Goal: Task Accomplishment & Management: Use online tool/utility

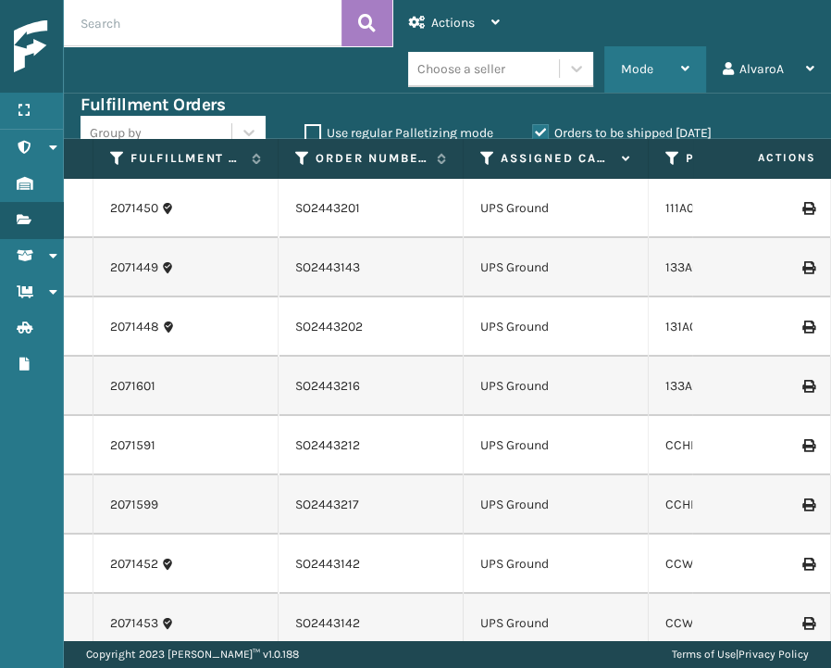
click at [649, 72] on span "Mode" at bounding box center [637, 69] width 32 height 16
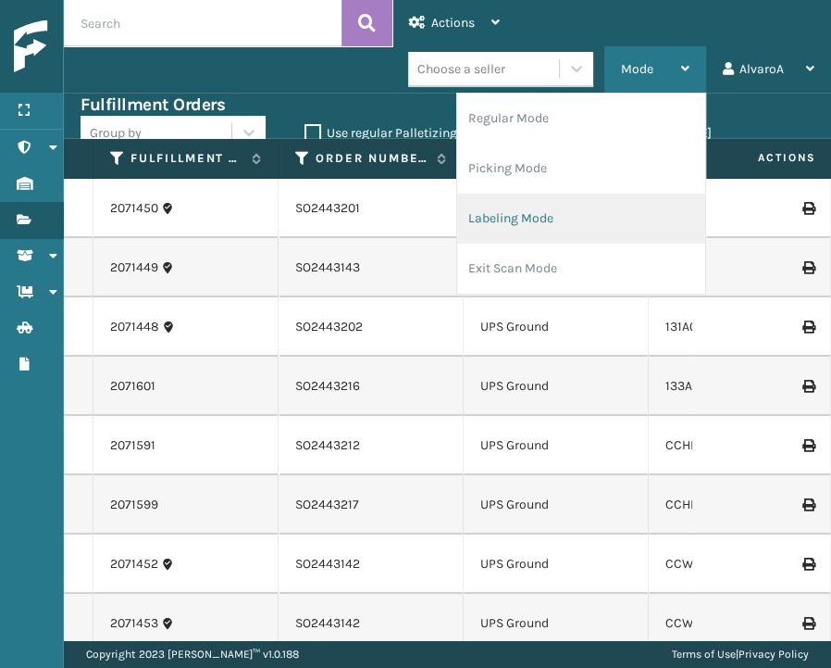
click at [566, 222] on li "Labeling Mode" at bounding box center [581, 219] width 248 height 50
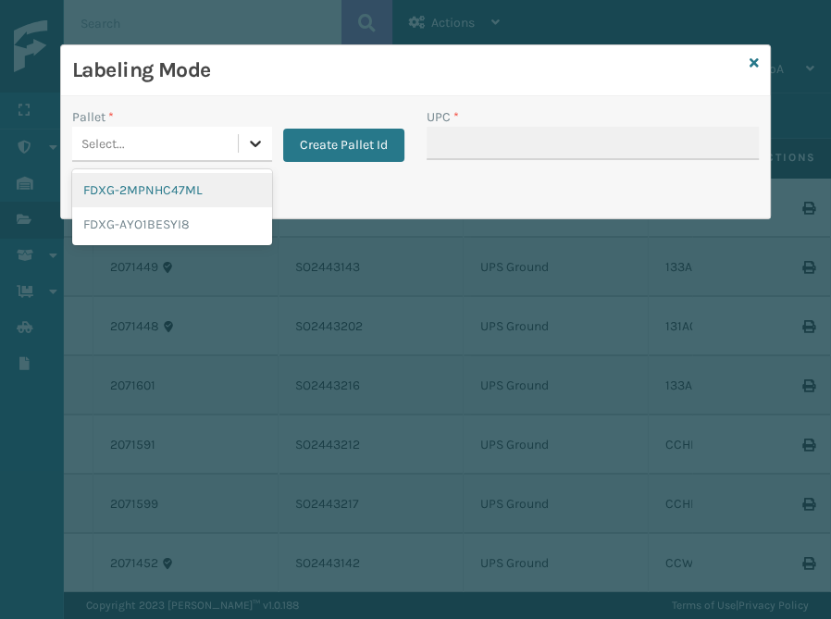
click at [256, 149] on icon at bounding box center [255, 143] width 19 height 19
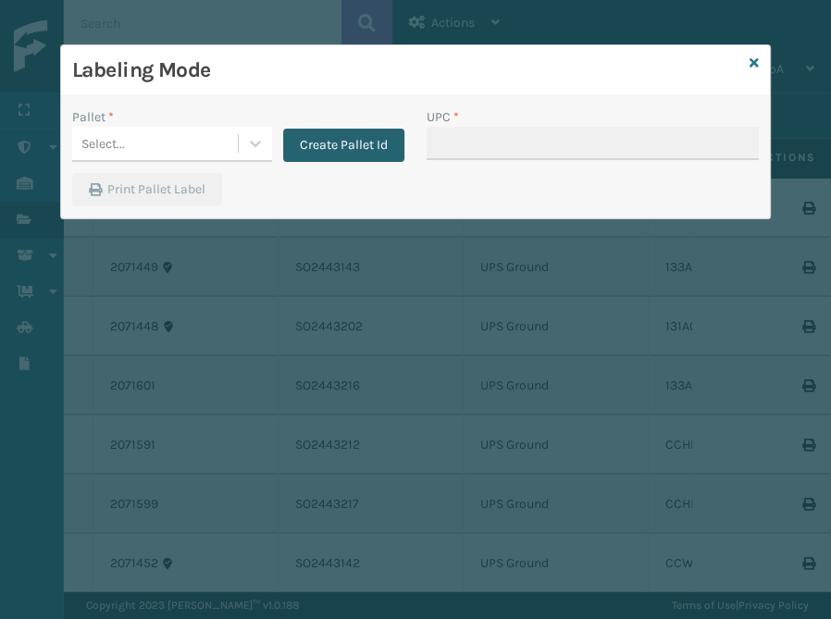
click at [331, 151] on button "Create Pallet Id" at bounding box center [343, 145] width 121 height 33
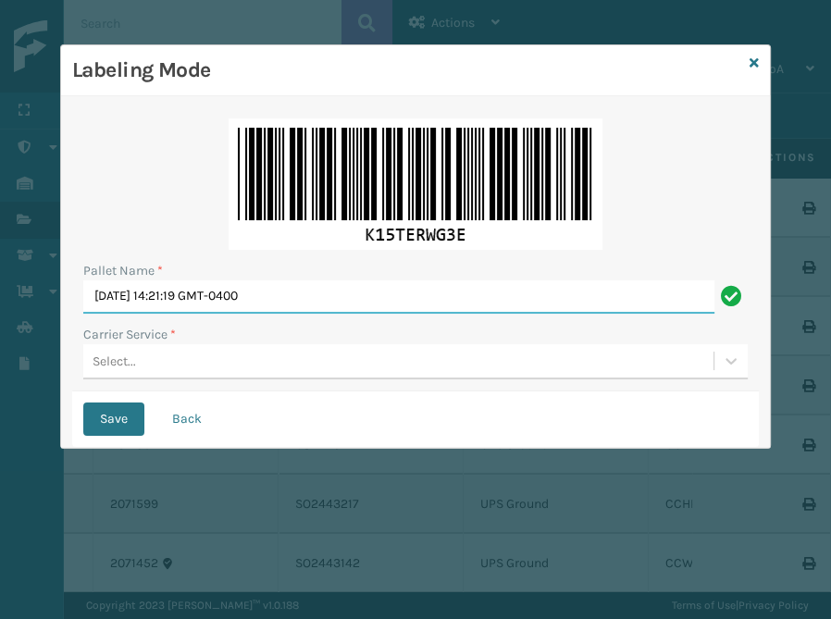
drag, startPoint x: 346, startPoint y: 302, endPoint x: 82, endPoint y: 390, distance: 278.2
click at [83, 314] on input "[DATE] 14:21:19 GMT-0400" at bounding box center [398, 297] width 631 height 33
type input "l"
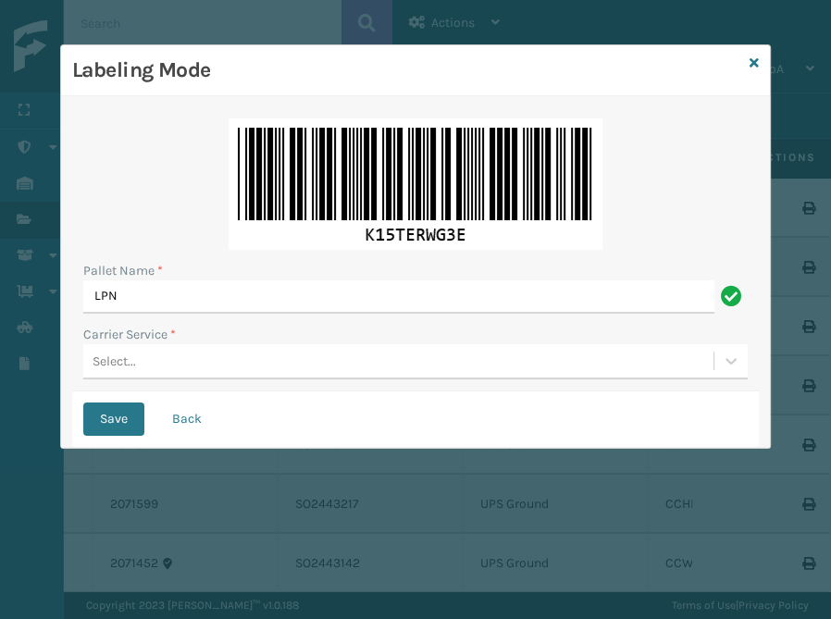
type input "LPN"
click at [750, 59] on div "Labeling Mode" at bounding box center [415, 70] width 709 height 51
click at [753, 63] on icon at bounding box center [754, 62] width 9 height 13
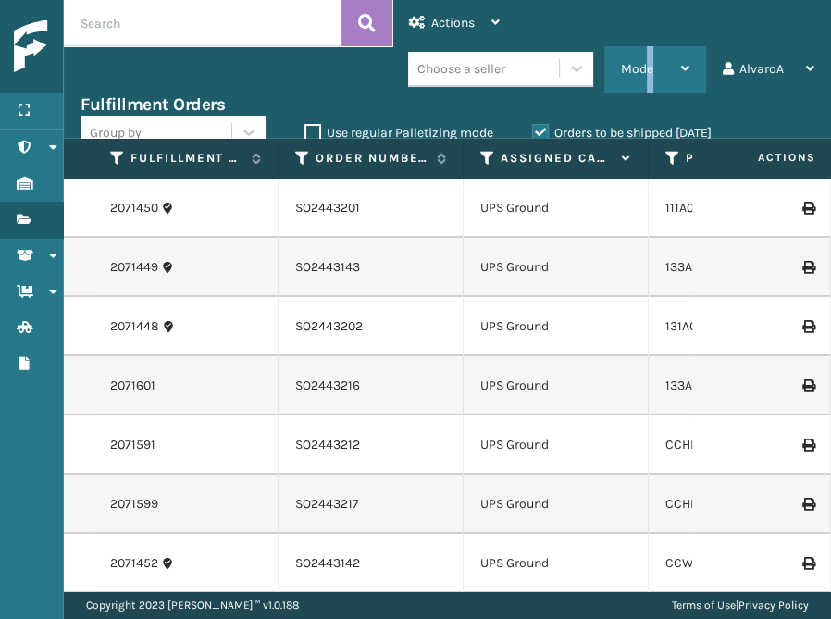
click at [652, 70] on span "Mode" at bounding box center [637, 69] width 32 height 16
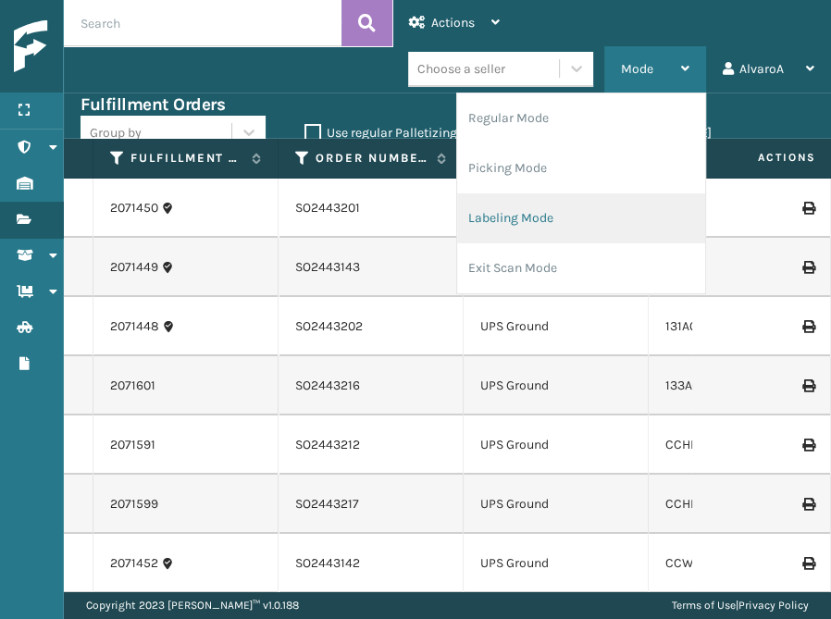
click at [543, 211] on li "Labeling Mode" at bounding box center [581, 219] width 248 height 50
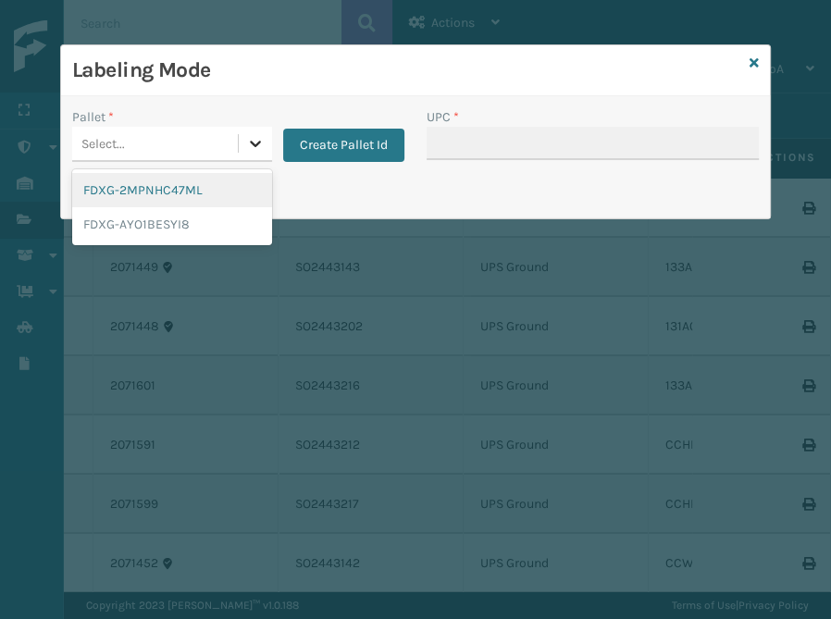
click at [264, 145] on icon at bounding box center [255, 143] width 19 height 19
click at [326, 145] on button "Create Pallet Id" at bounding box center [343, 145] width 121 height 33
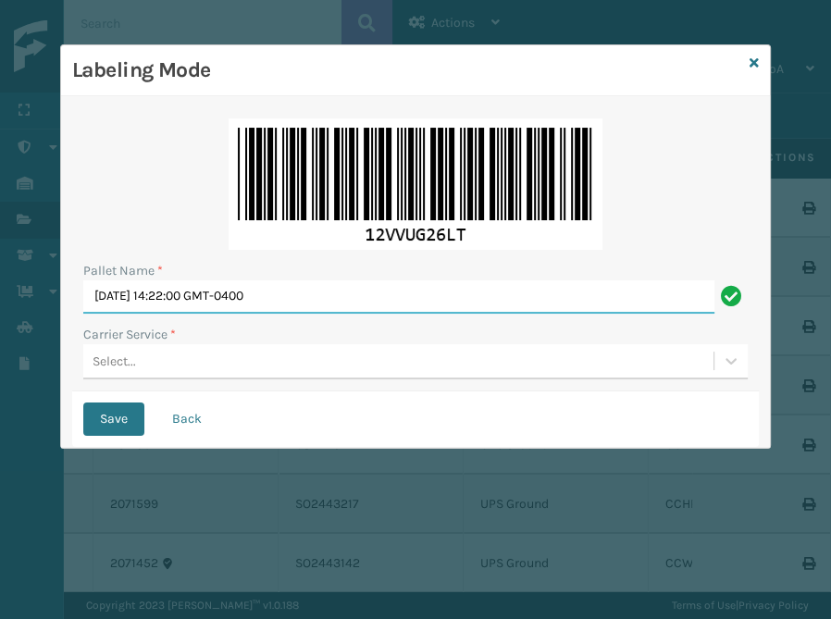
drag, startPoint x: 349, startPoint y: 305, endPoint x: -136, endPoint y: 313, distance: 485.2
click at [83, 313] on input "[DATE] 14:22:00 GMT-0400" at bounding box center [398, 297] width 631 height 33
type input "LPN 508612"
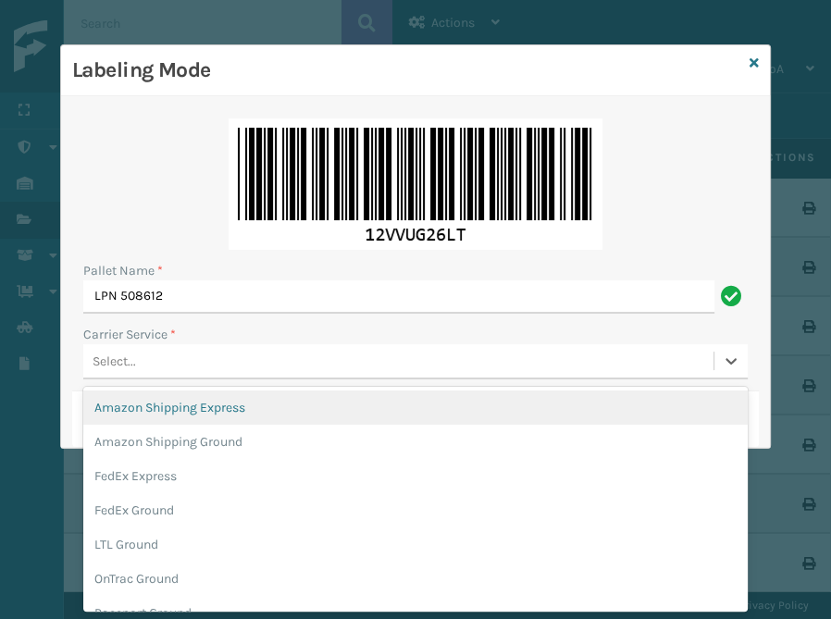
click at [198, 378] on div "Select..." at bounding box center [415, 361] width 665 height 35
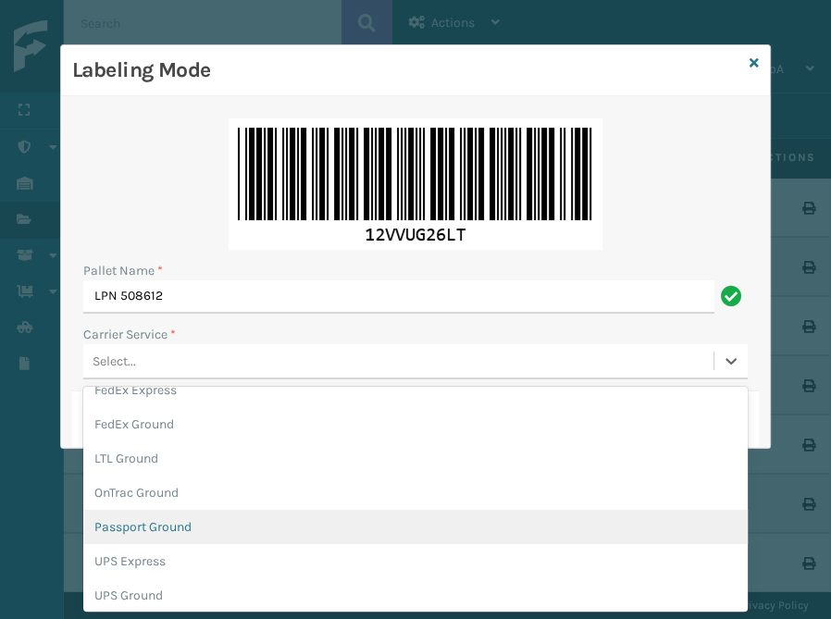
scroll to position [158, 0]
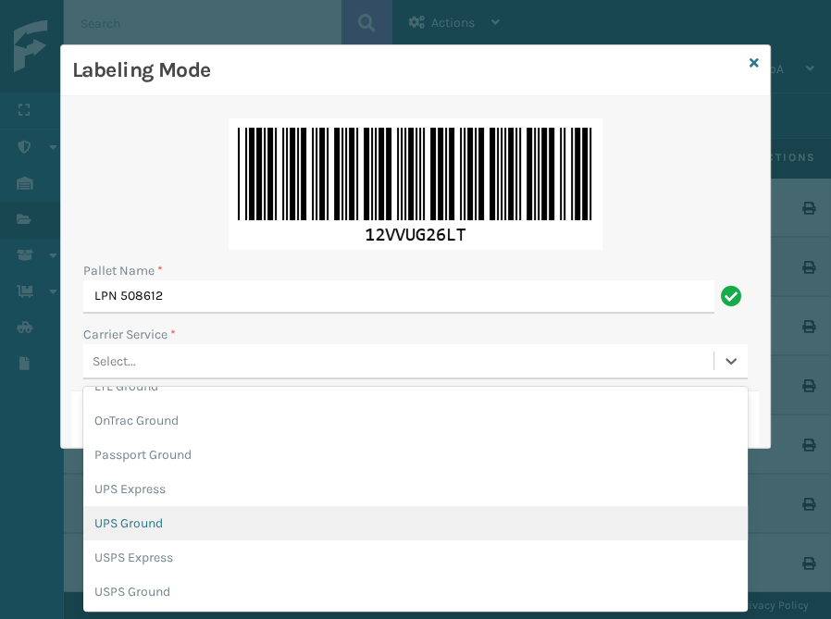
click at [168, 526] on div "UPS Ground" at bounding box center [415, 523] width 665 height 34
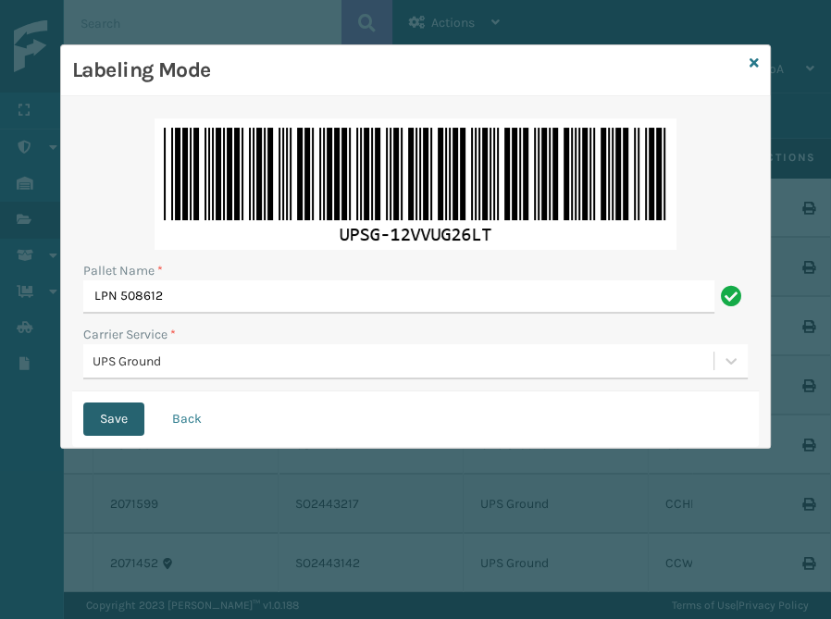
click at [125, 418] on button "Save" at bounding box center [113, 419] width 61 height 33
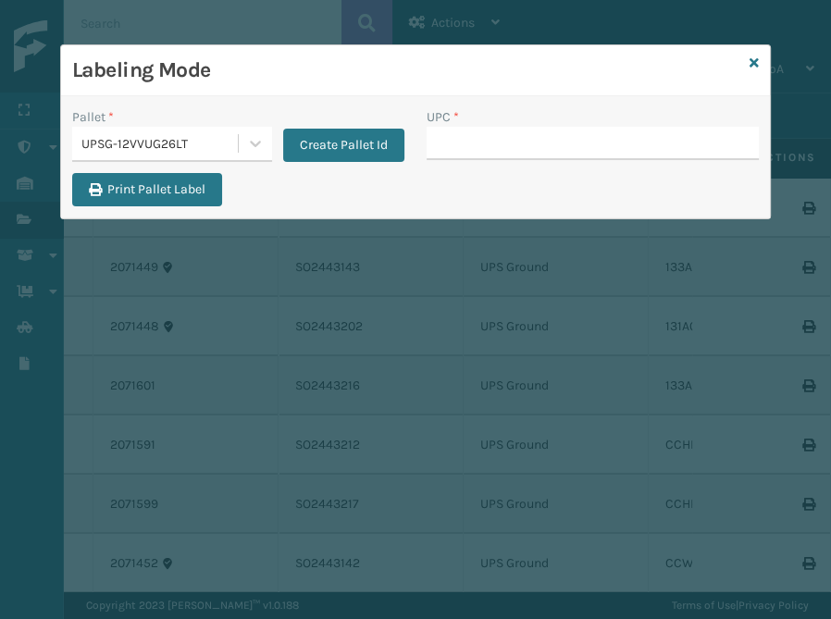
click at [464, 134] on input "UPC *" at bounding box center [593, 143] width 332 height 33
type input "111A049CRM"
type input "131A013NVY"
type input "133A013BRN"
type input "CCWENKS1BLURA"
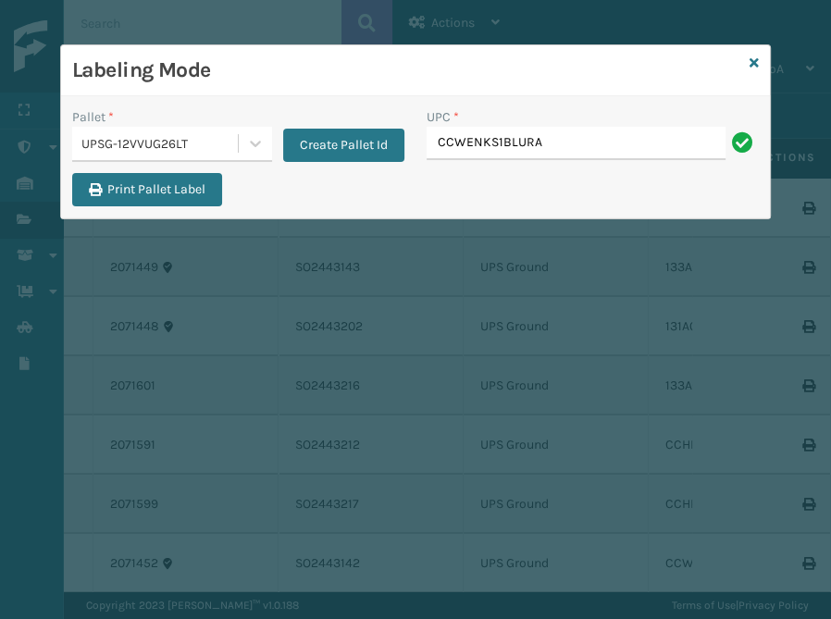
type input "CCWENKS1BLURA"
click at [751, 68] on icon at bounding box center [754, 62] width 9 height 13
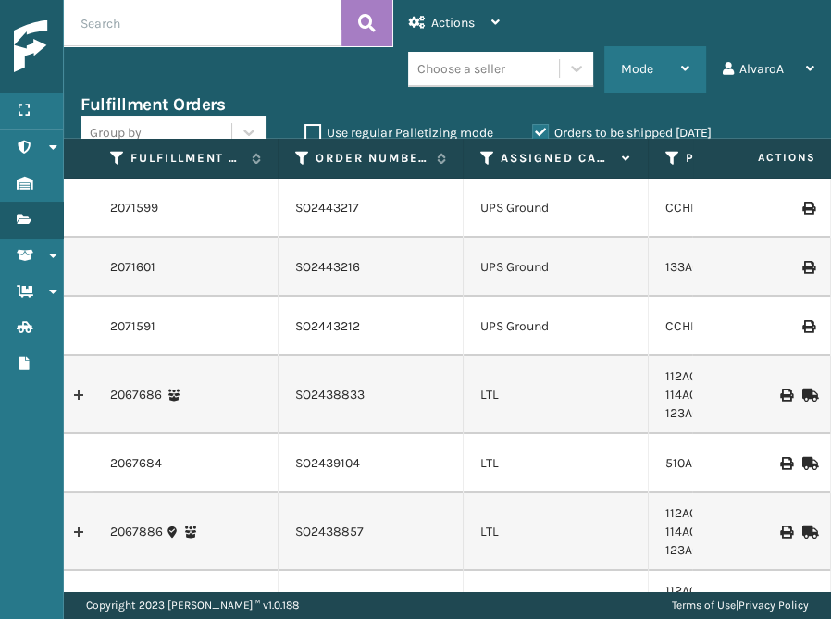
click at [661, 69] on div "Mode" at bounding box center [655, 69] width 69 height 46
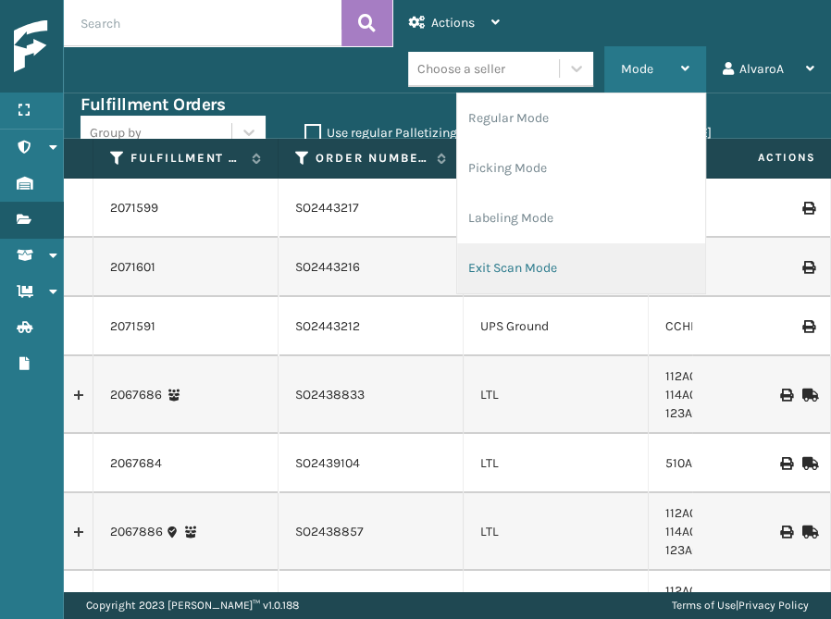
click at [505, 263] on li "Exit Scan Mode" at bounding box center [581, 269] width 248 height 50
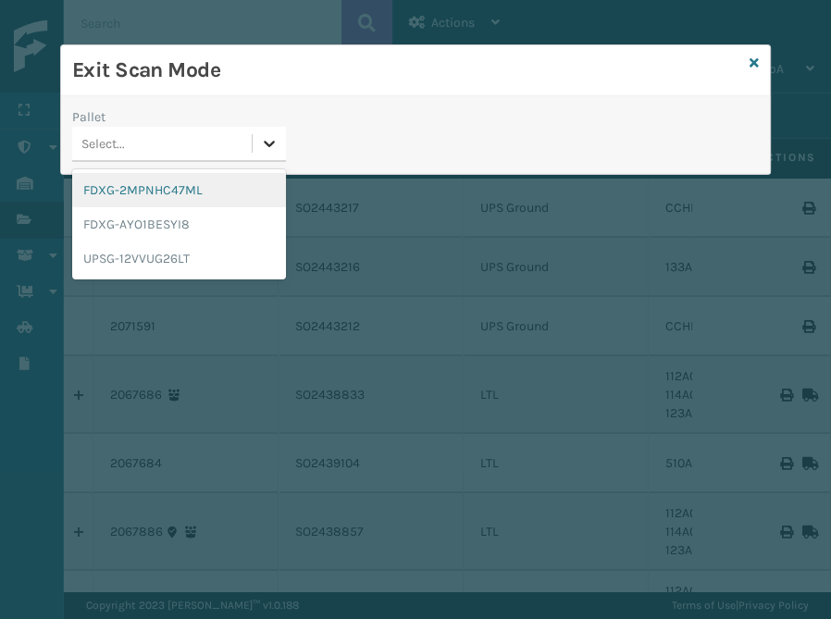
click at [272, 144] on icon at bounding box center [270, 144] width 11 height 6
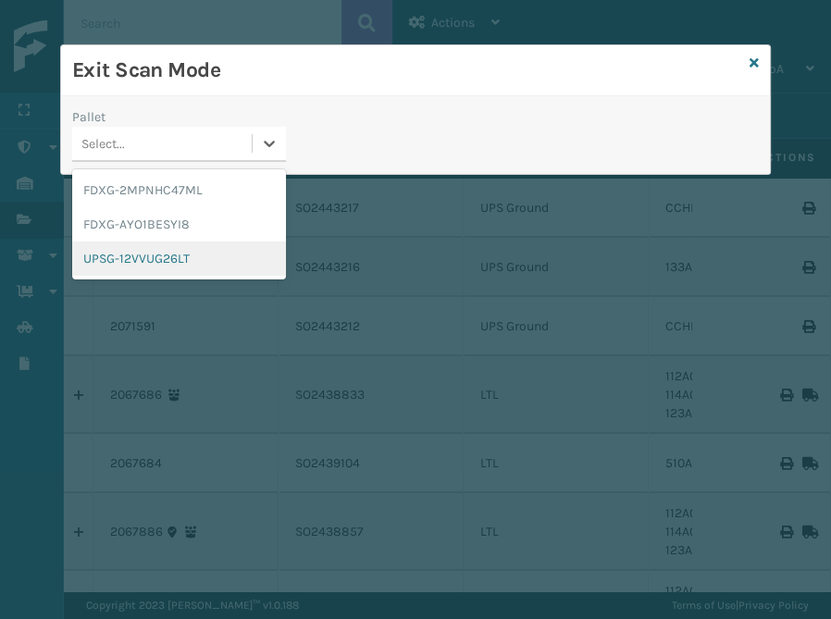
click at [179, 256] on div "UPSG-12VVUG26LT" at bounding box center [179, 259] width 214 height 34
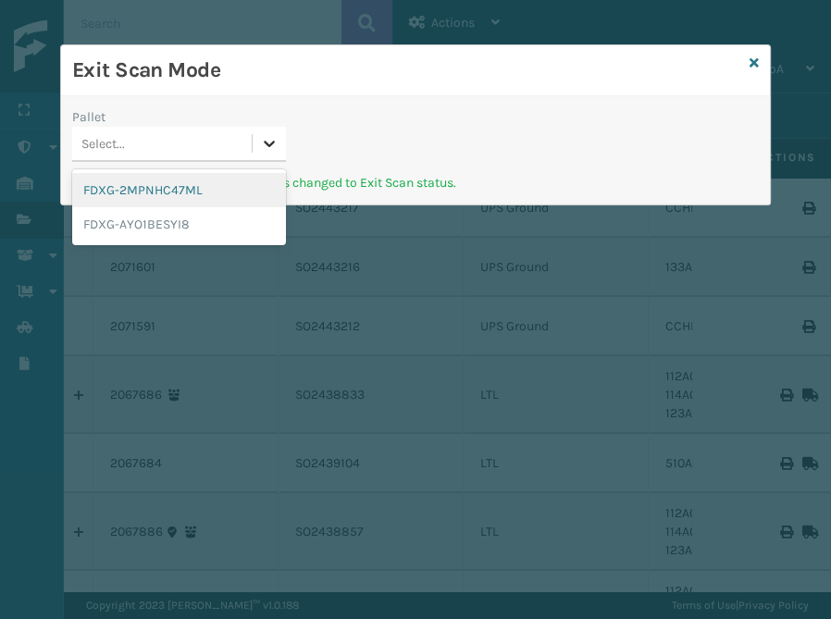
click at [269, 128] on div at bounding box center [269, 143] width 33 height 33
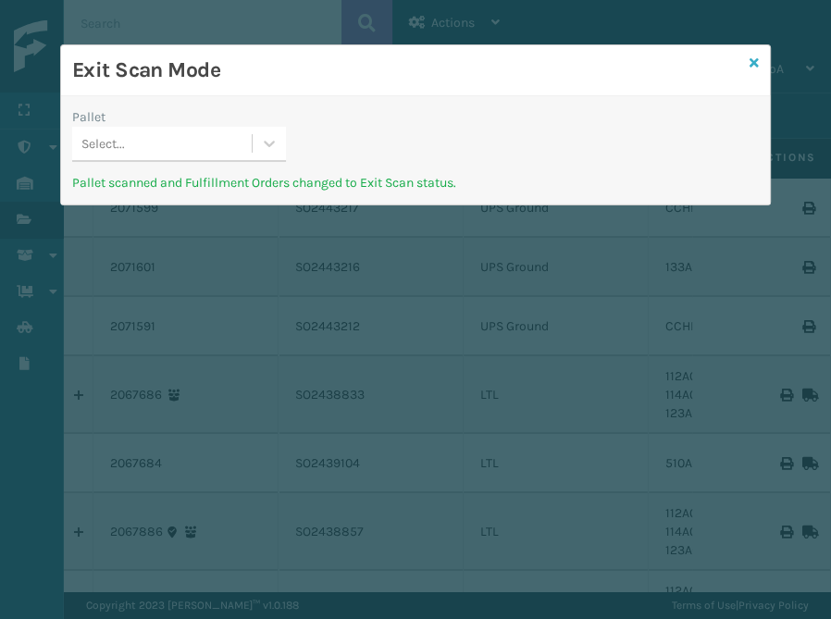
click at [755, 64] on icon at bounding box center [754, 62] width 9 height 13
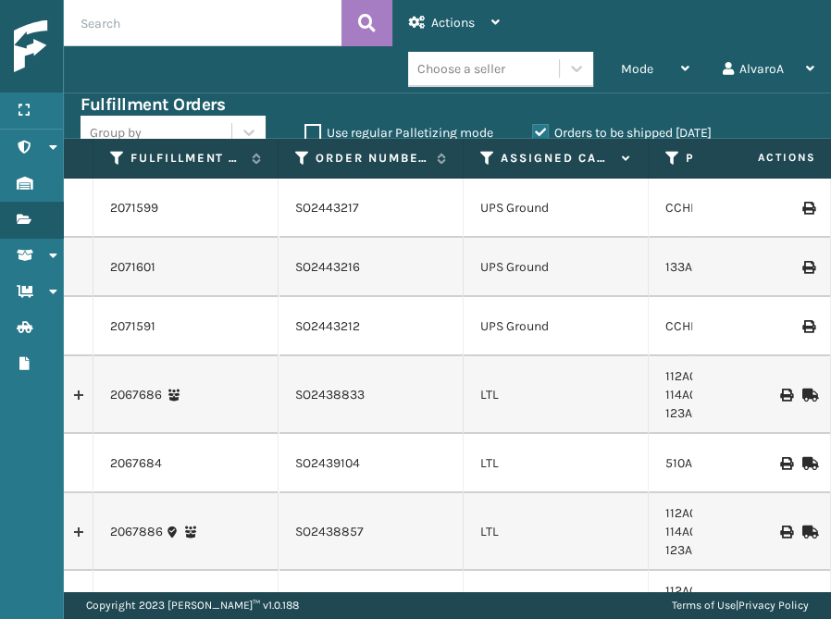
click at [681, 44] on header "Actions Settings Remove All Filters Export Labels Bulk Print Close Out Palletiz…" at bounding box center [448, 46] width 768 height 93
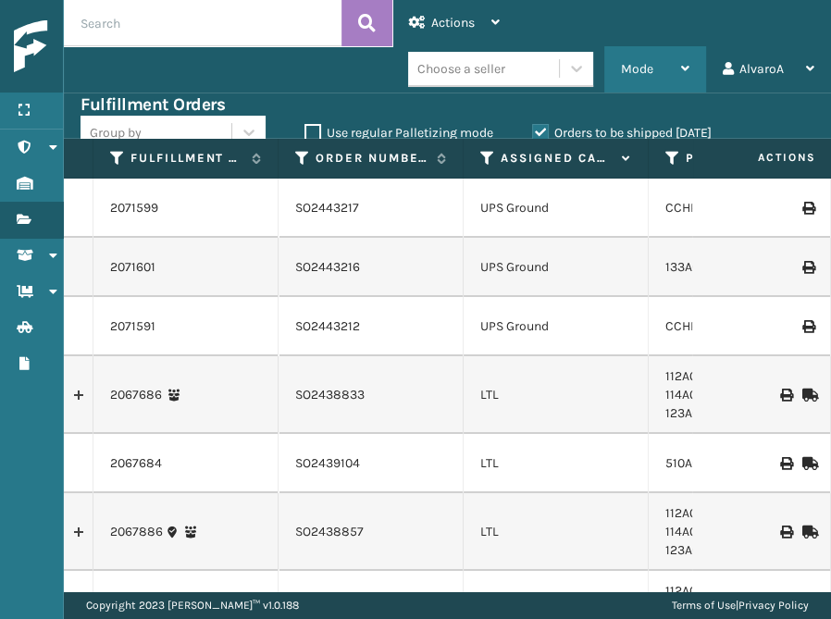
click at [671, 61] on div "Mode" at bounding box center [655, 69] width 69 height 46
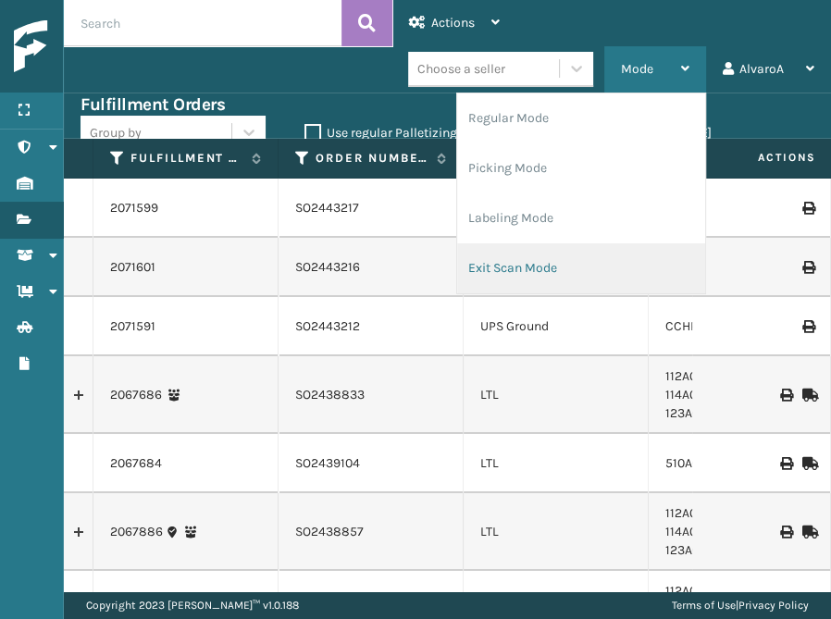
click at [528, 274] on li "Exit Scan Mode" at bounding box center [581, 269] width 248 height 50
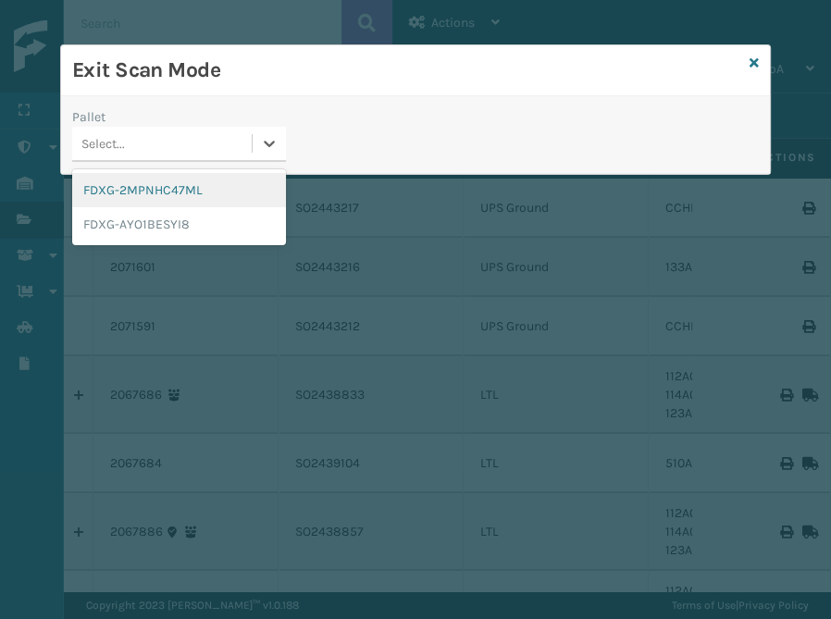
click at [250, 139] on div "Select..." at bounding box center [162, 144] width 180 height 31
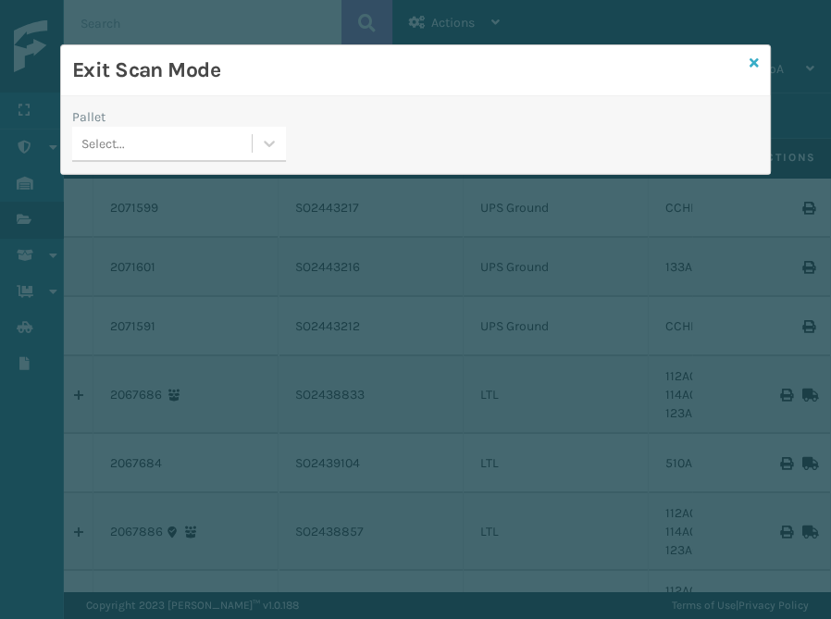
click at [755, 65] on icon at bounding box center [754, 62] width 9 height 13
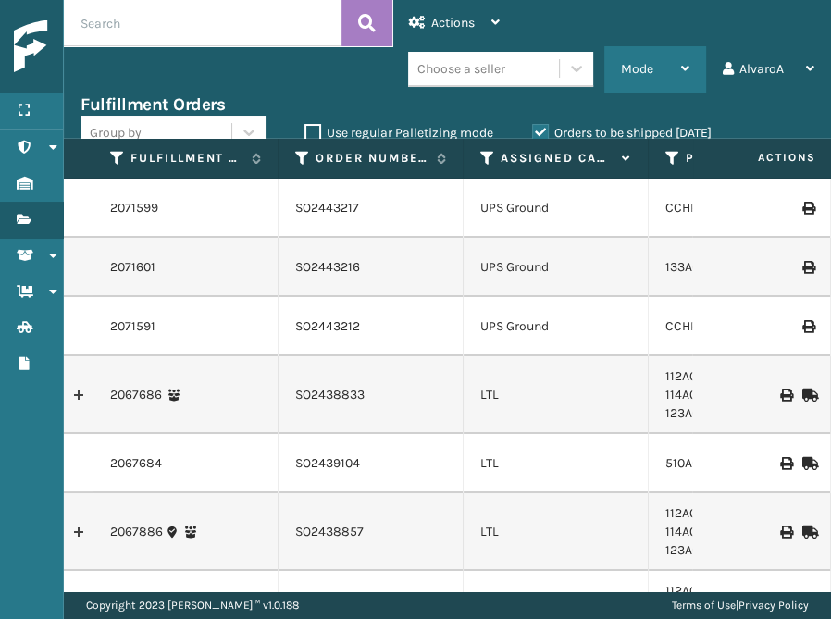
drag, startPoint x: 685, startPoint y: 70, endPoint x: 662, endPoint y: 96, distance: 34.8
click at [683, 70] on icon at bounding box center [685, 68] width 8 height 13
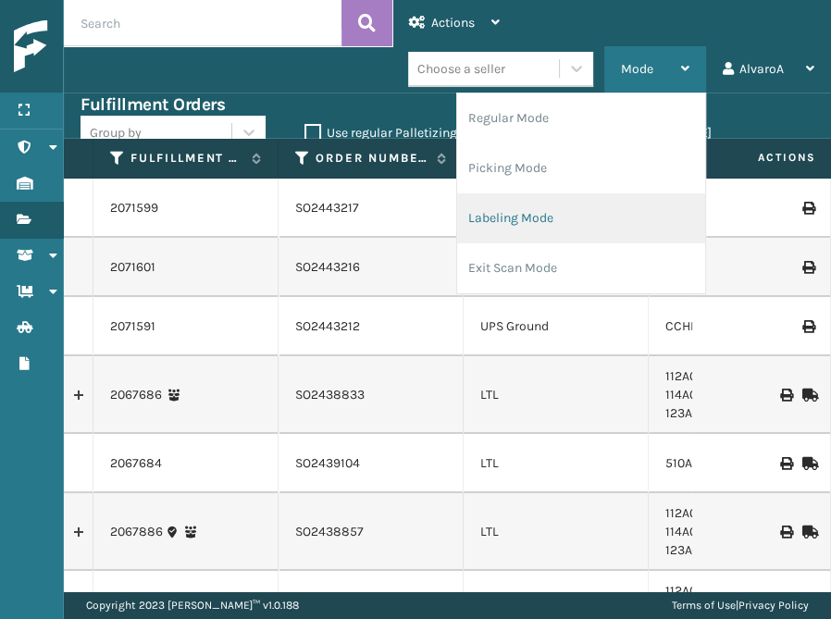
click at [577, 224] on li "Labeling Mode" at bounding box center [581, 219] width 248 height 50
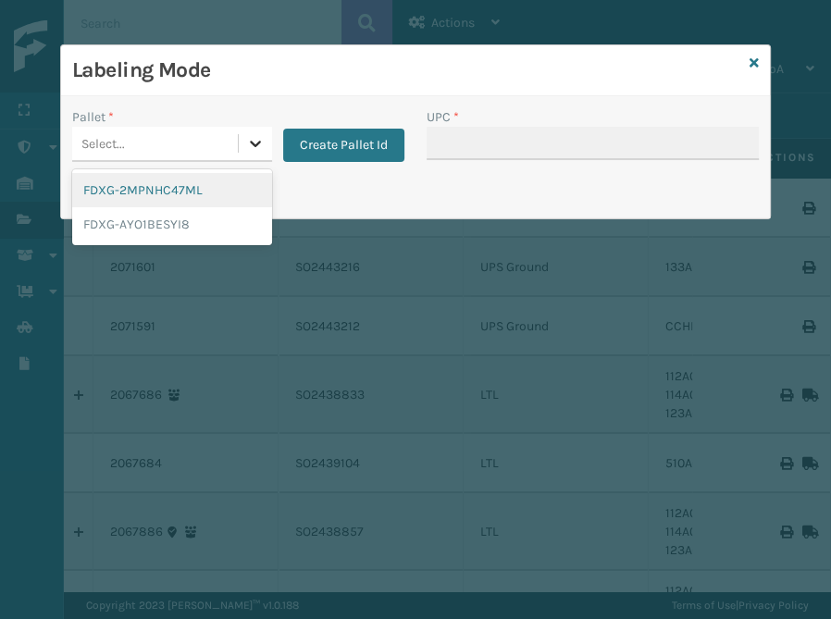
click at [241, 151] on div at bounding box center [255, 143] width 33 height 33
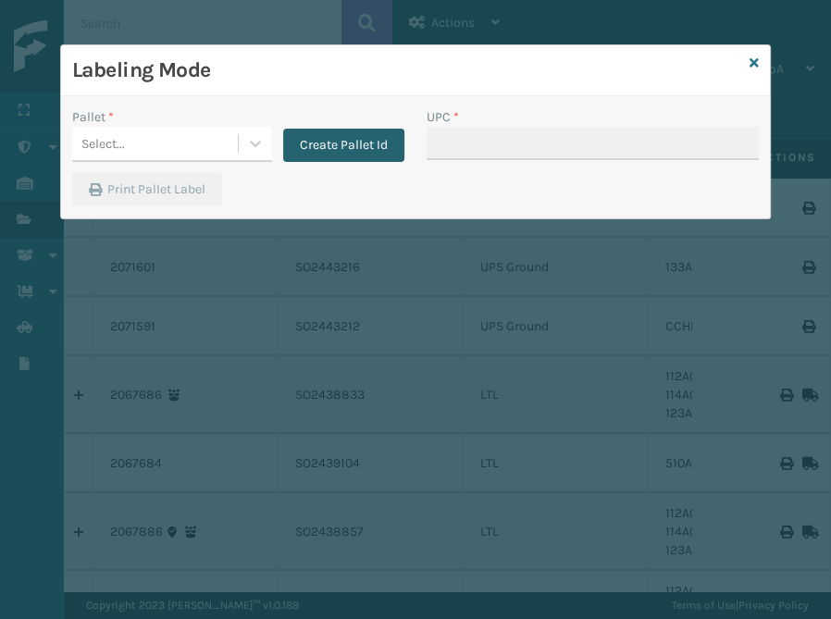
click at [358, 150] on button "Create Pallet Id" at bounding box center [343, 145] width 121 height 33
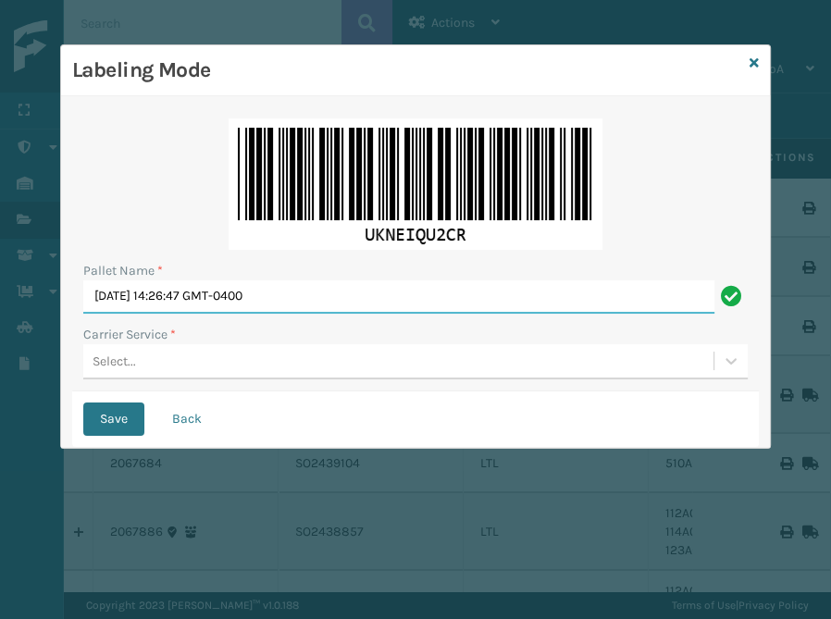
drag, startPoint x: 378, startPoint y: 306, endPoint x: 8, endPoint y: 378, distance: 376.2
click at [83, 314] on input "[DATE] 14:26:47 GMT-0400" at bounding box center [398, 297] width 631 height 33
type input "l"
type input "LPN 508909"
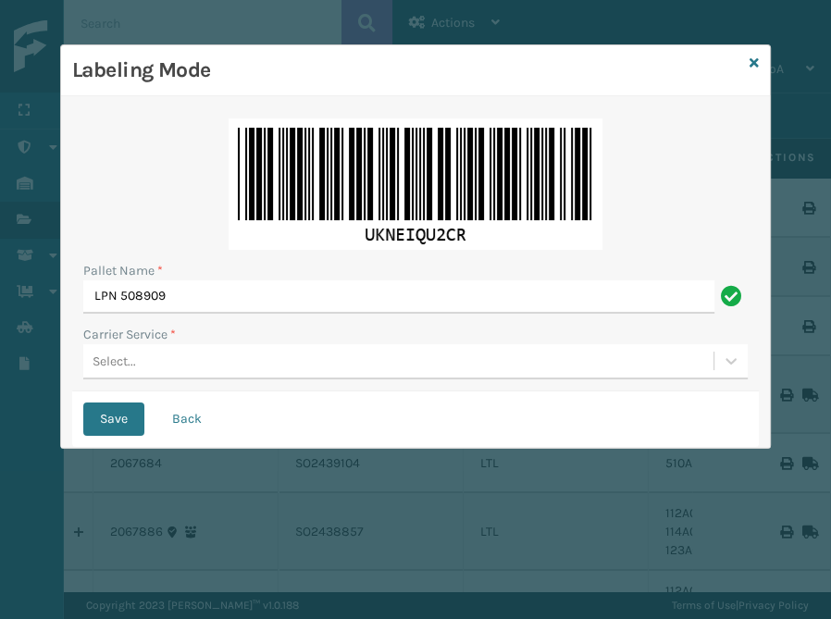
scroll to position [0, 0]
click at [112, 365] on div "Select..." at bounding box center [115, 361] width 44 height 19
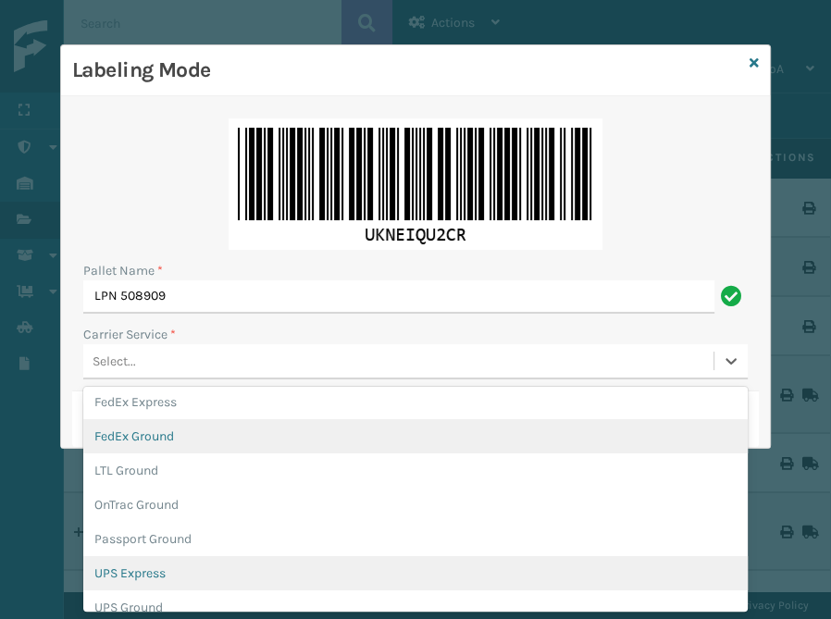
scroll to position [158, 0]
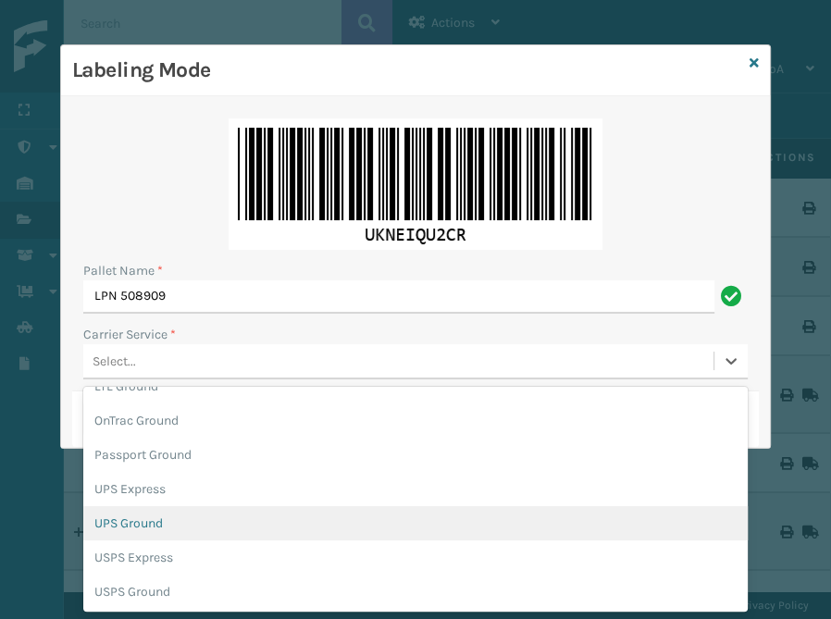
drag, startPoint x: 153, startPoint y: 531, endPoint x: 143, endPoint y: 428, distance: 104.2
click at [153, 531] on div "UPS Ground" at bounding box center [415, 523] width 665 height 34
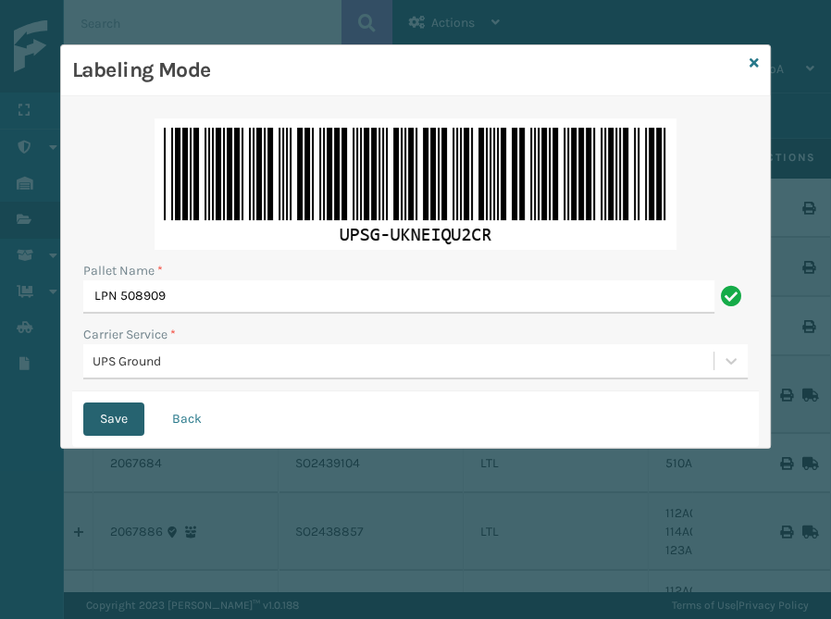
click at [106, 423] on button "Save" at bounding box center [113, 419] width 61 height 33
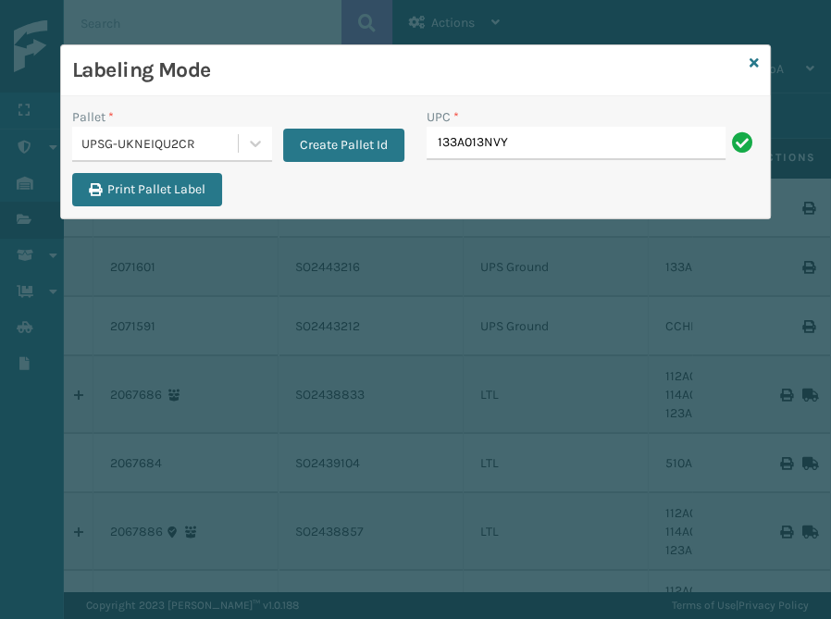
type input "133A013NVY"
type input "CCHRFKS2M26DGRA"
type input "CCHRFKS3M26DGRA"
click at [756, 69] on icon at bounding box center [754, 62] width 9 height 13
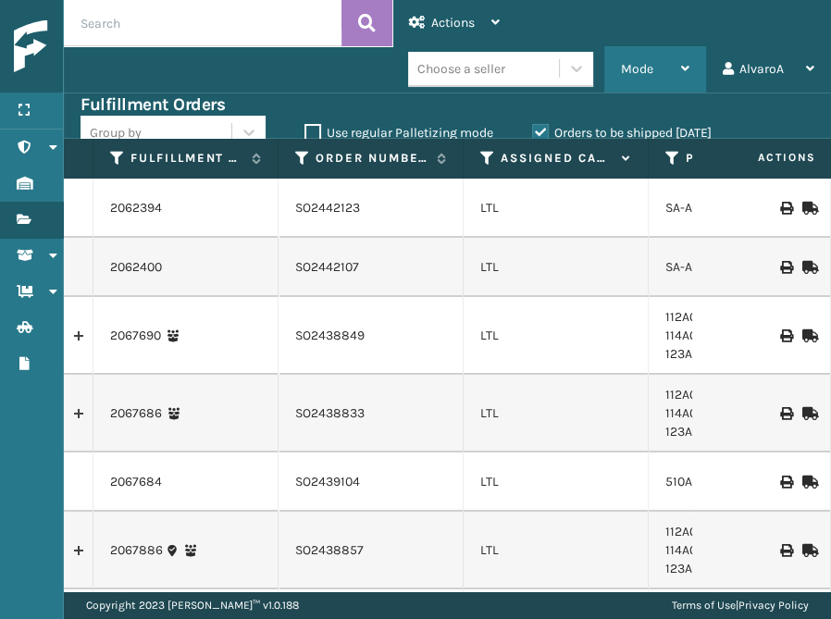
click at [691, 71] on div "Mode Regular Mode Picking Mode Labeling Mode Exit Scan Mode" at bounding box center [656, 69] width 102 height 46
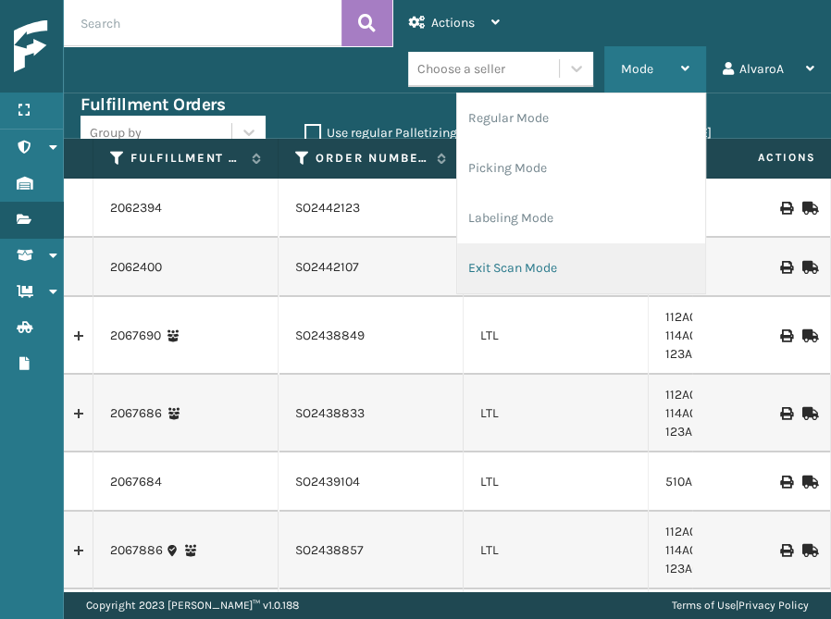
click at [489, 256] on li "Exit Scan Mode" at bounding box center [581, 269] width 248 height 50
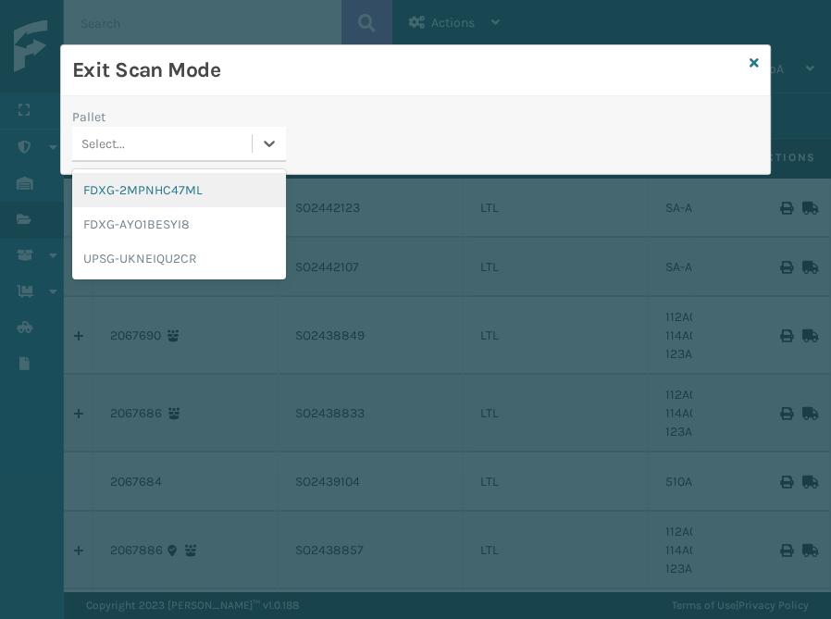
drag, startPoint x: 277, startPoint y: 144, endPoint x: 180, endPoint y: 196, distance: 110.2
click at [276, 148] on icon at bounding box center [269, 143] width 19 height 19
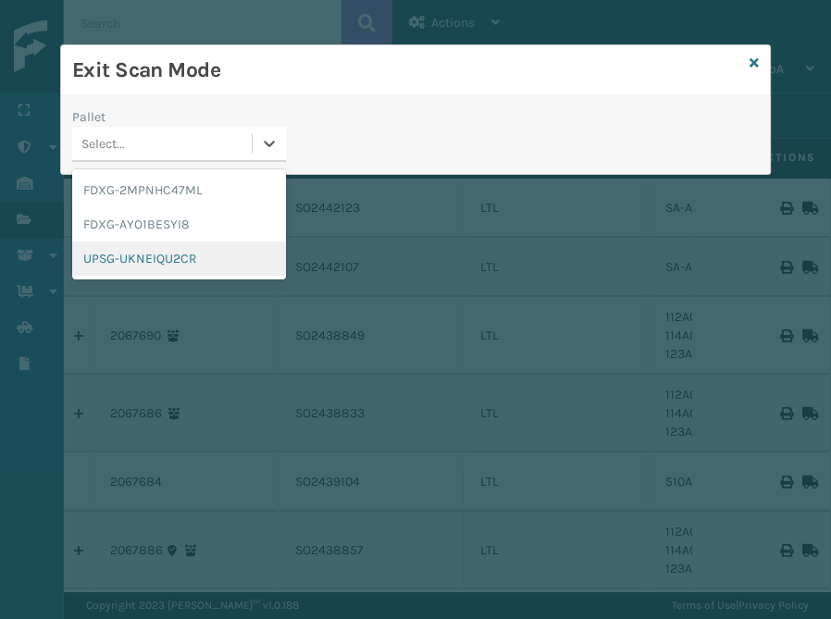
click at [157, 248] on div "UPSG-UKNEIQU2CR" at bounding box center [179, 259] width 214 height 34
